Goal: Task Accomplishment & Management: Use online tool/utility

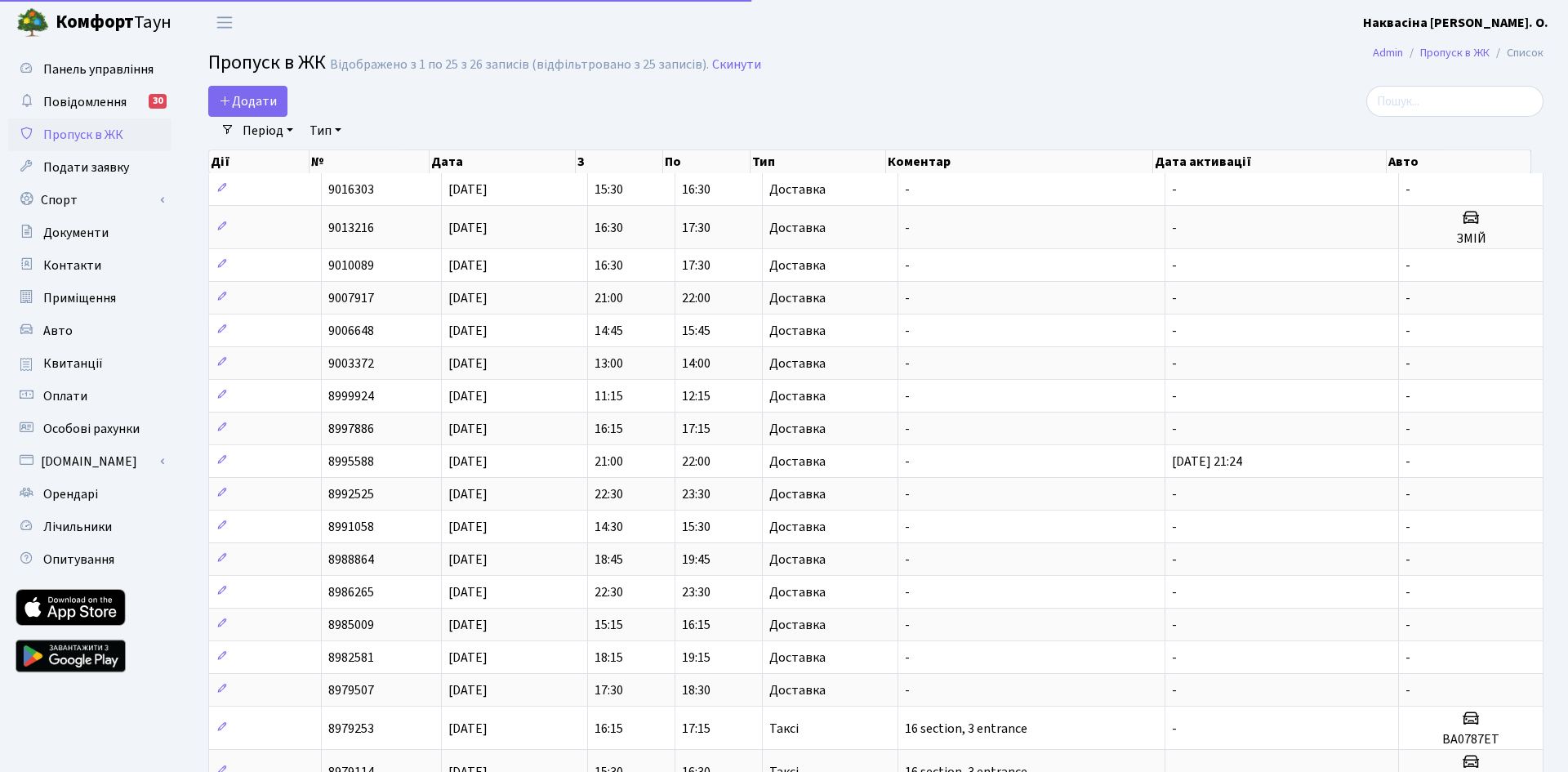
select select "25"
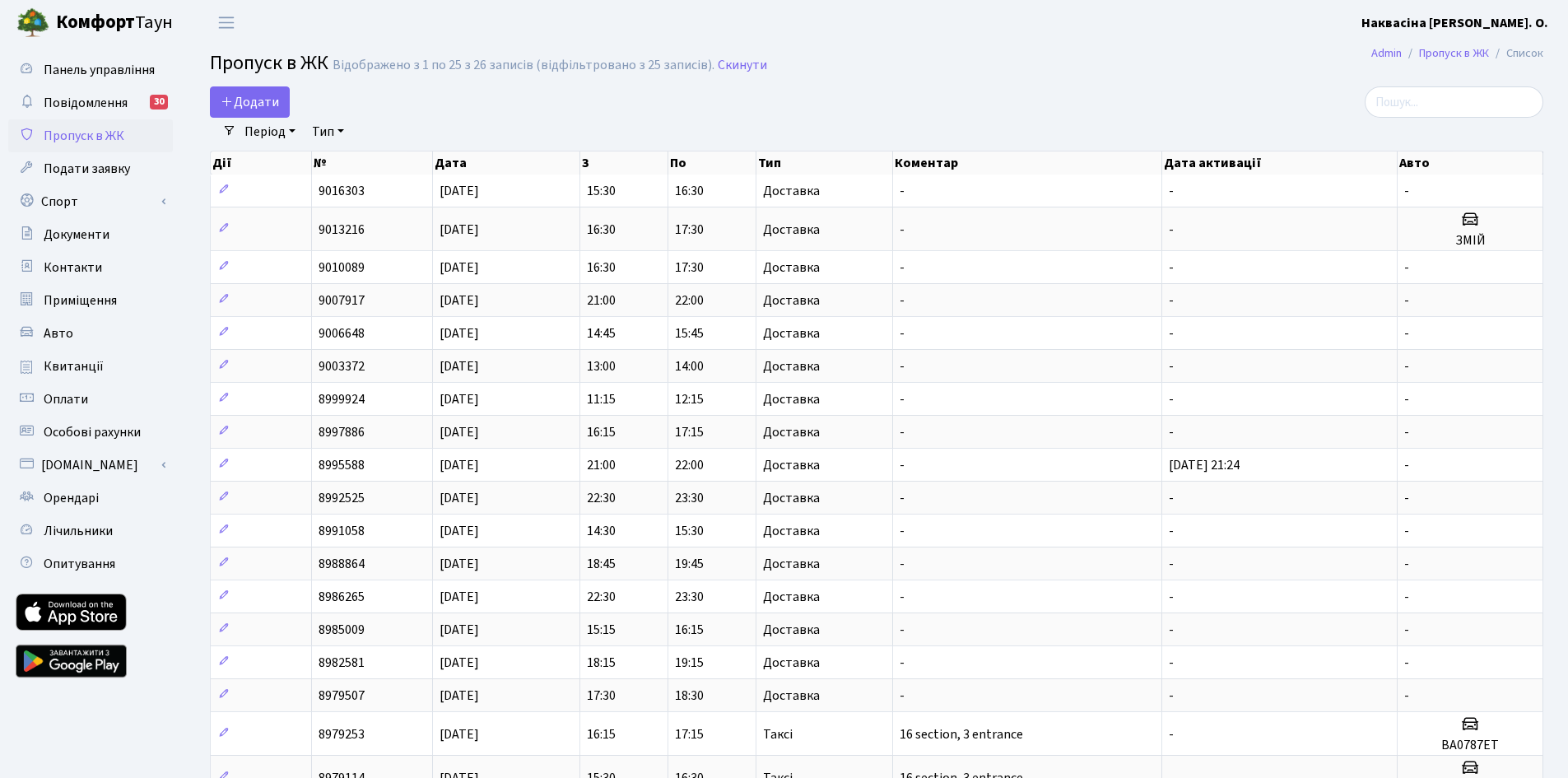
click at [83, 146] on link "Пропуск в ЖК" at bounding box center [90, 136] width 164 height 33
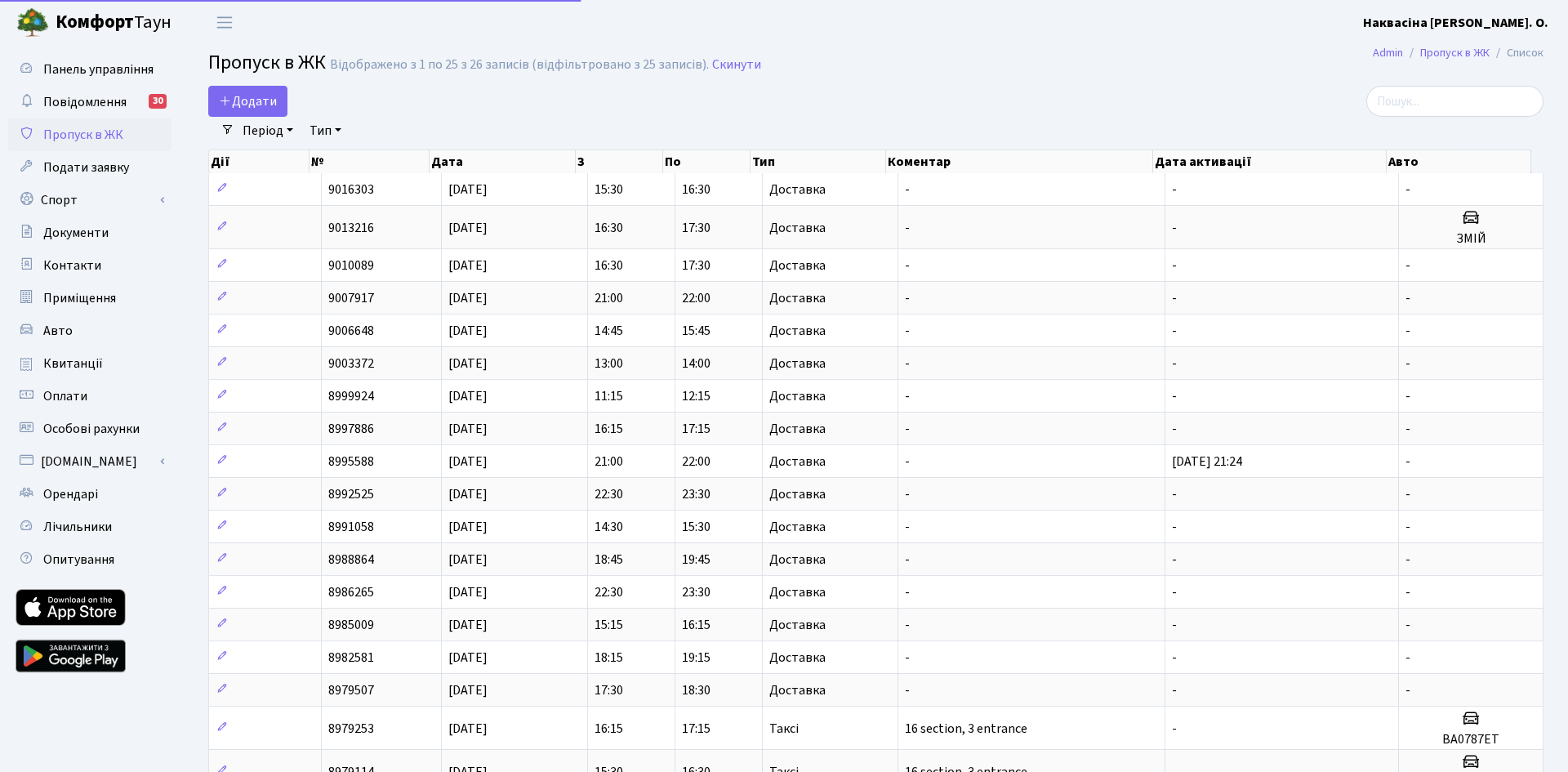
select select "25"
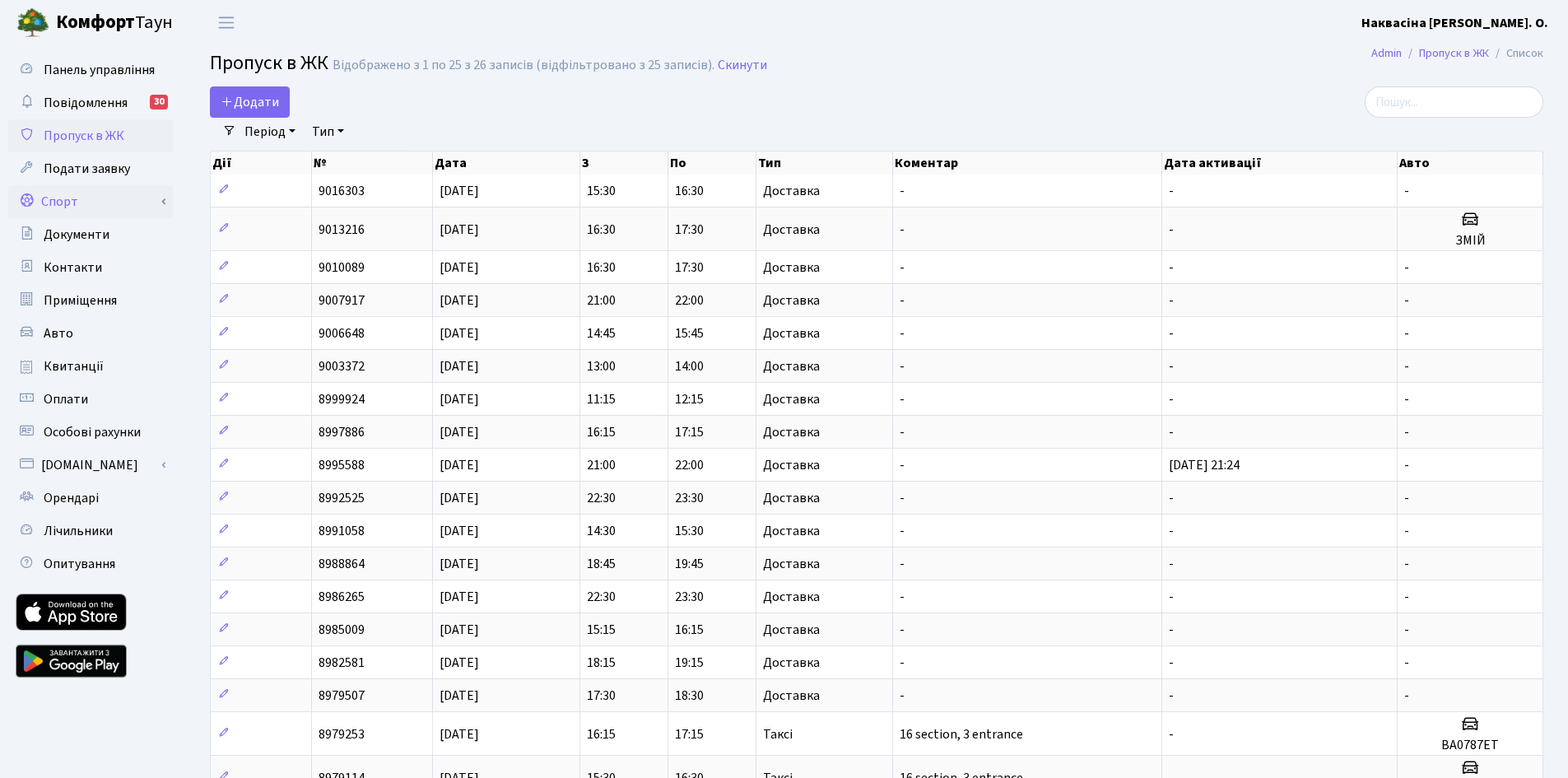
click at [97, 192] on link "Спорт" at bounding box center [90, 201] width 164 height 33
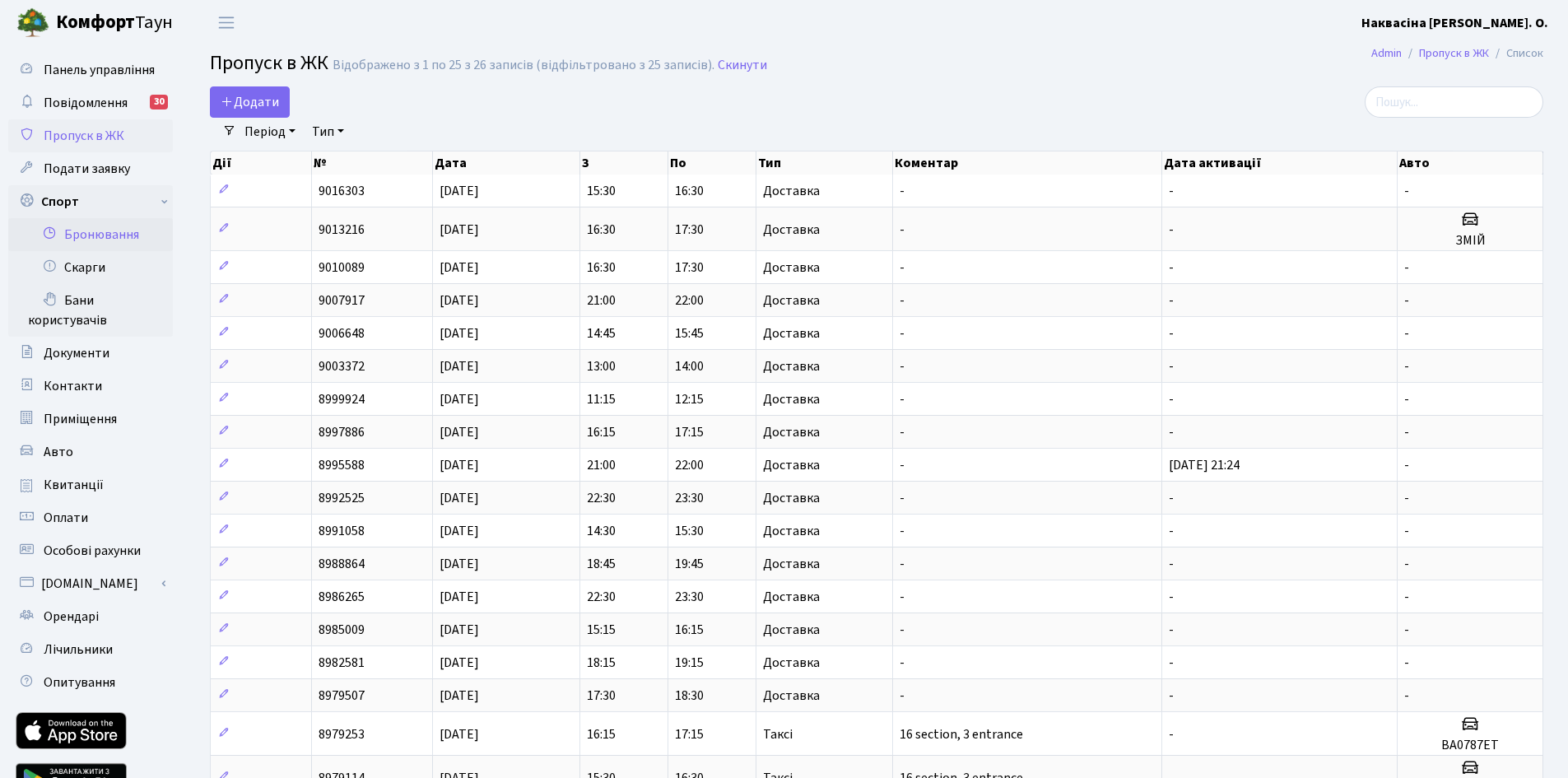
click at [88, 235] on link "Бронювання" at bounding box center [90, 234] width 164 height 33
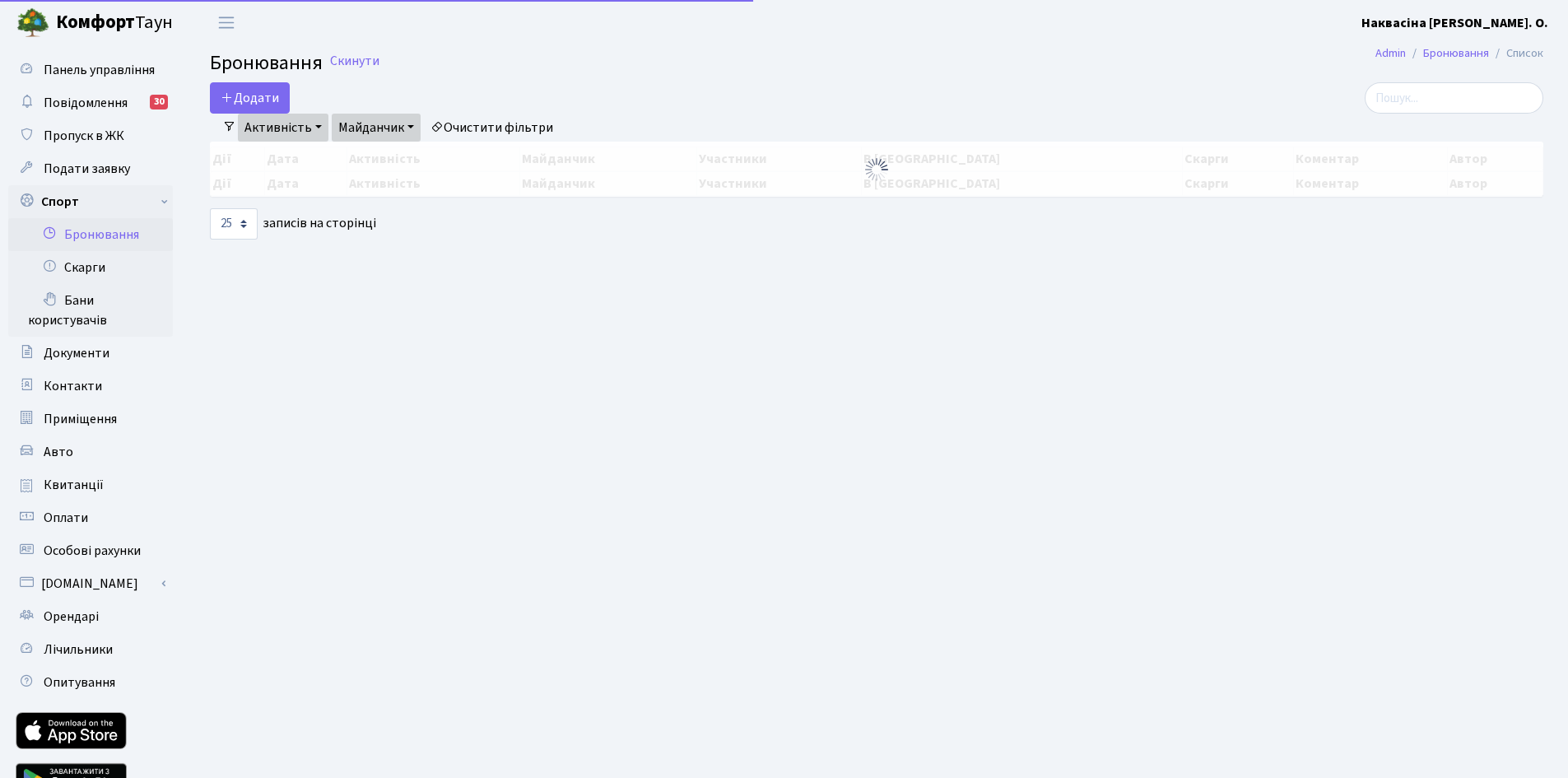
select select "25"
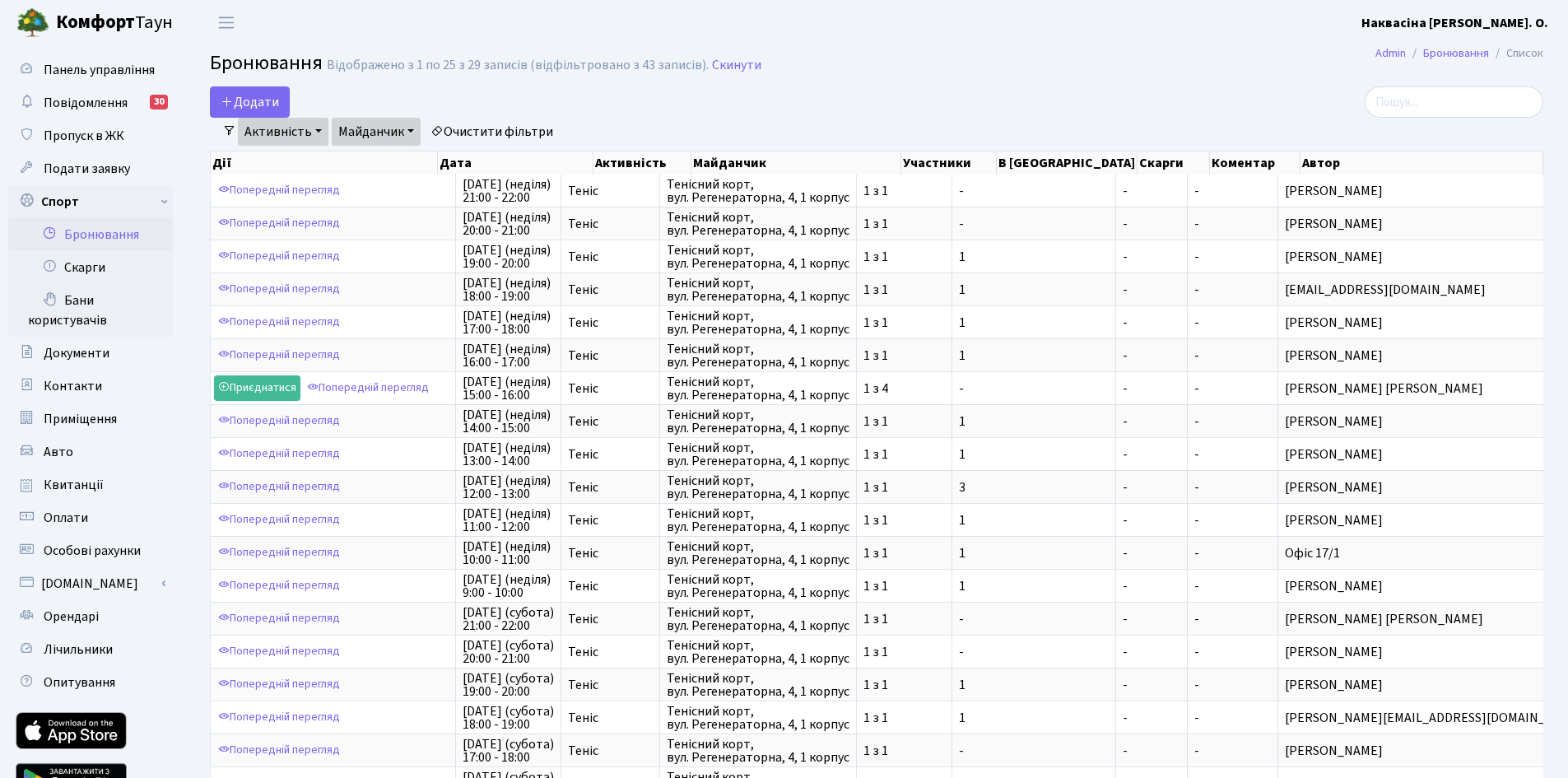
click at [274, 131] on link "Активність" at bounding box center [283, 131] width 91 height 28
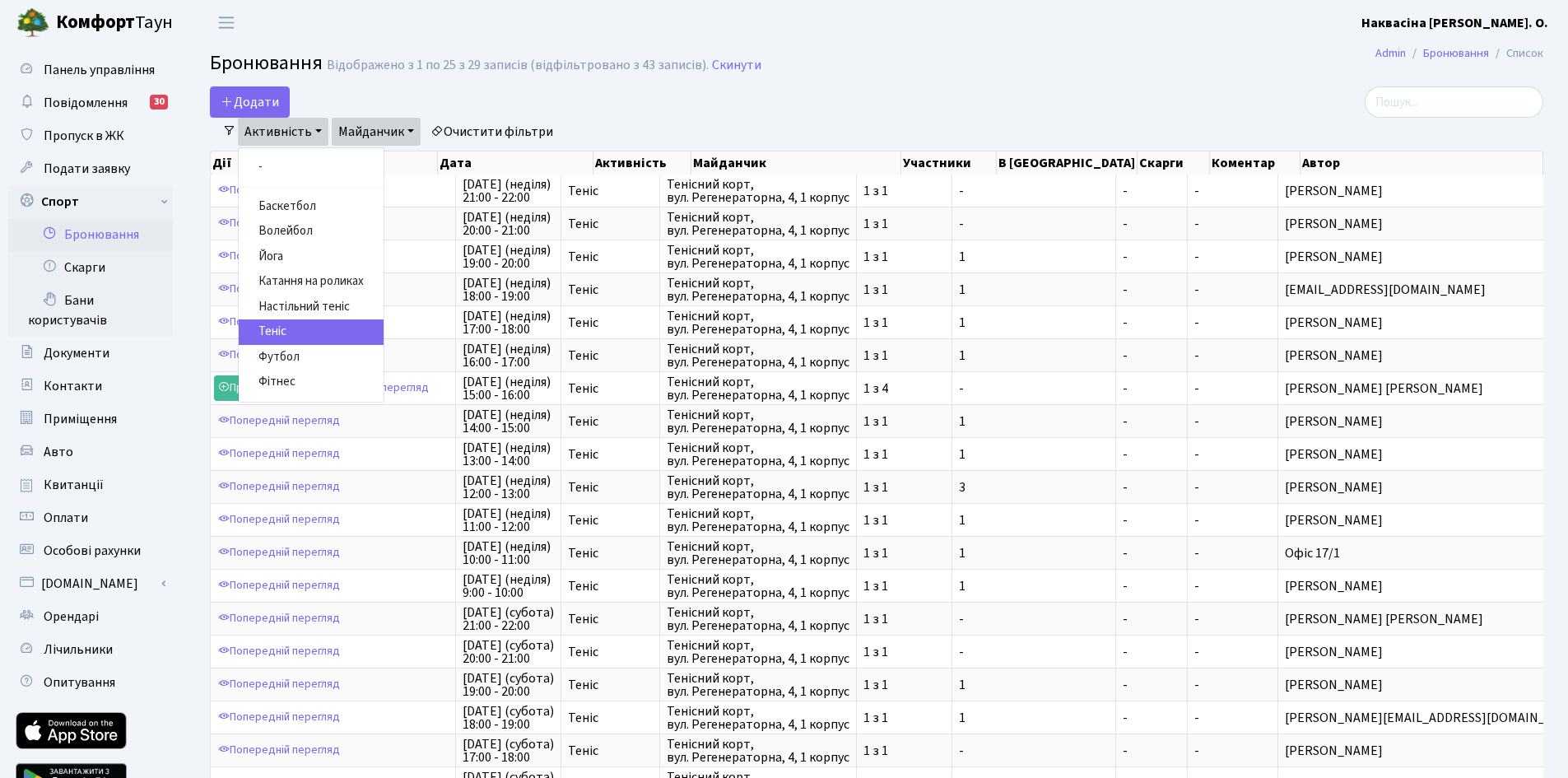
click at [301, 338] on link "Теніс" at bounding box center [311, 332] width 145 height 25
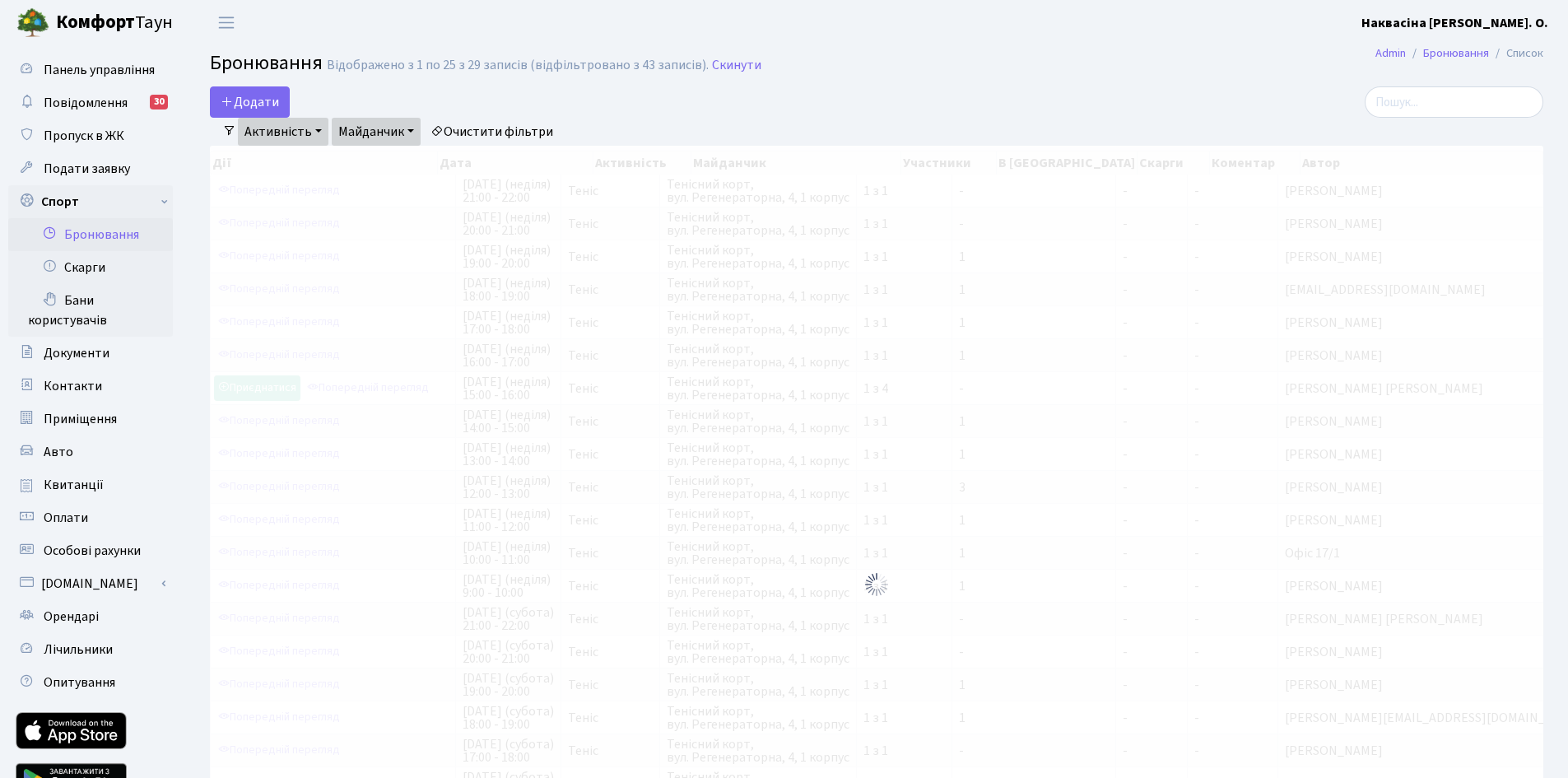
click at [299, 127] on link "Активність" at bounding box center [283, 131] width 91 height 28
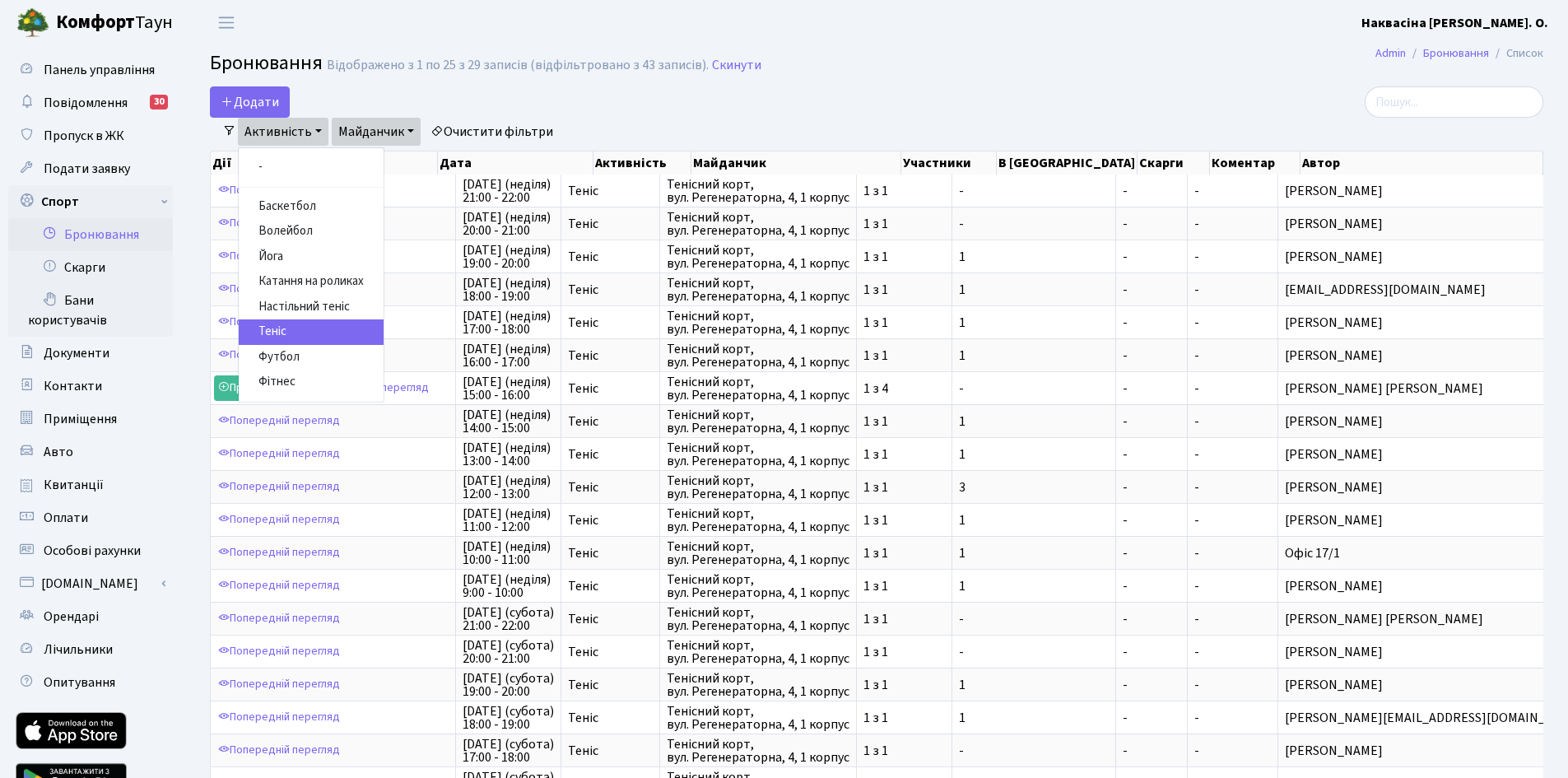
click at [299, 127] on link "Активність" at bounding box center [283, 131] width 91 height 28
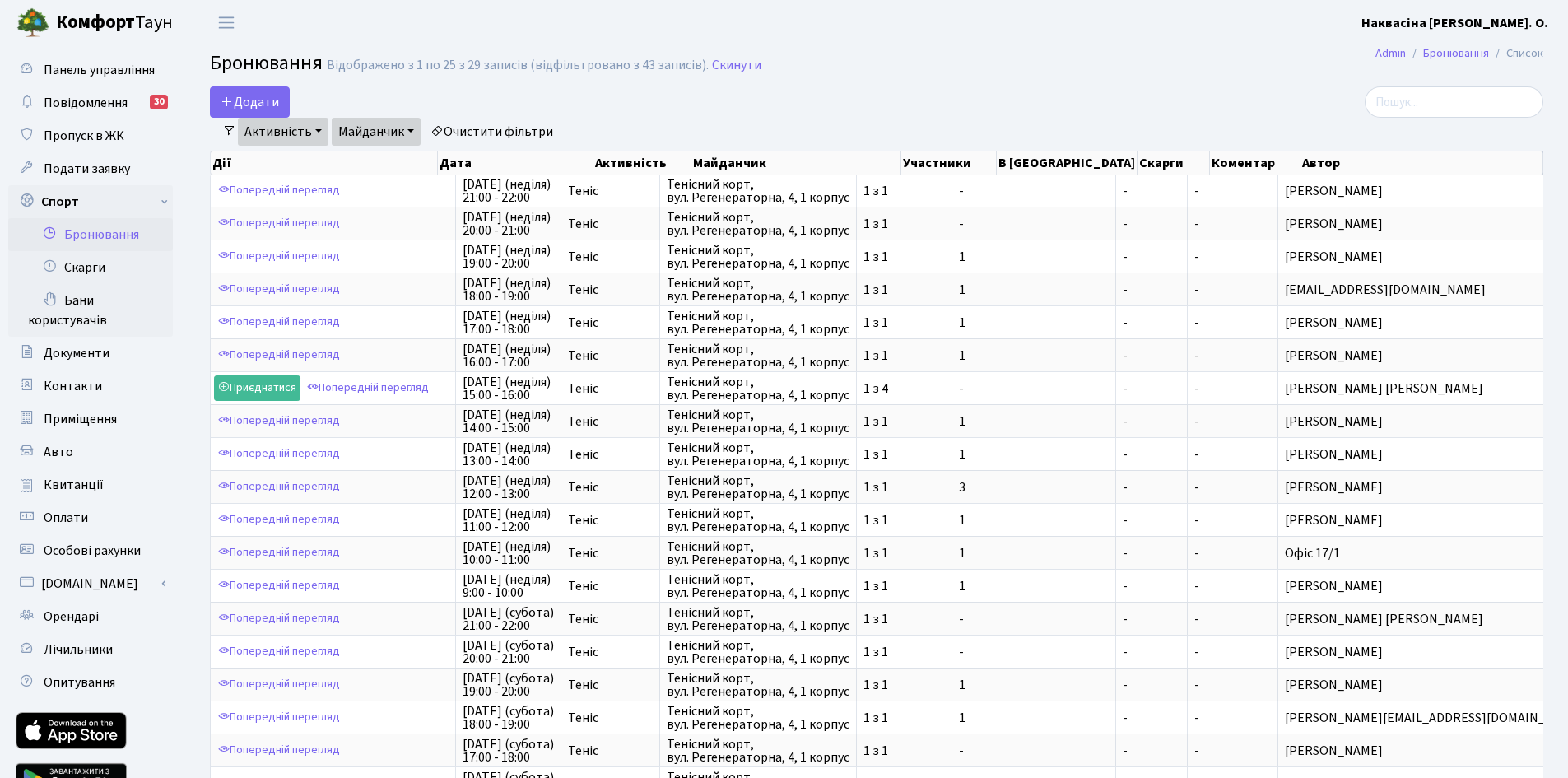
click at [371, 130] on link "Майданчик" at bounding box center [376, 131] width 89 height 28
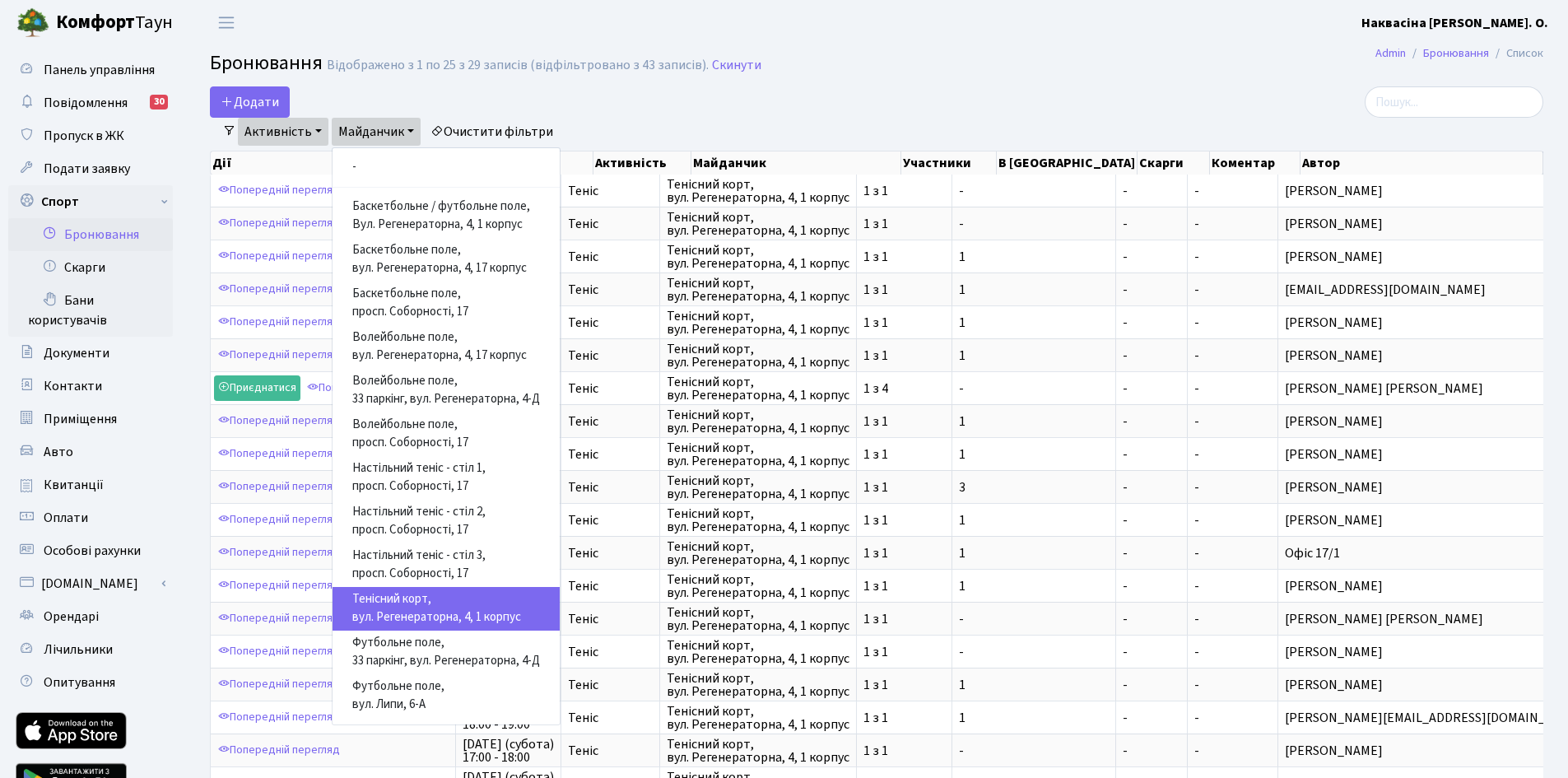
click at [510, 66] on div "Відображено з 1 по 25 з 29 записів (відфільтровано з 43 записів)." at bounding box center [517, 65] width 381 height 16
